Goal: Obtain resource: Download file/media

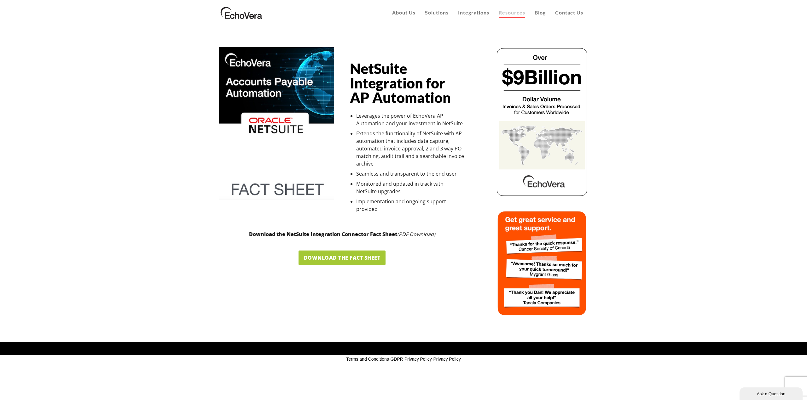
click at [365, 260] on span "Download the Fact Sheet" at bounding box center [342, 258] width 77 height 7
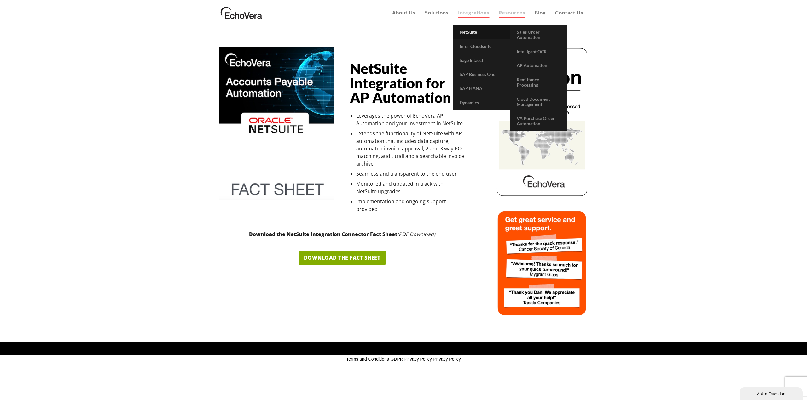
click at [472, 26] on link "NetSuite" at bounding box center [481, 32] width 57 height 14
click at [472, 30] on span "NetSuite" at bounding box center [467, 31] width 17 height 5
click at [532, 66] on span "AP Automation" at bounding box center [531, 65] width 31 height 5
